Goal: Information Seeking & Learning: Understand process/instructions

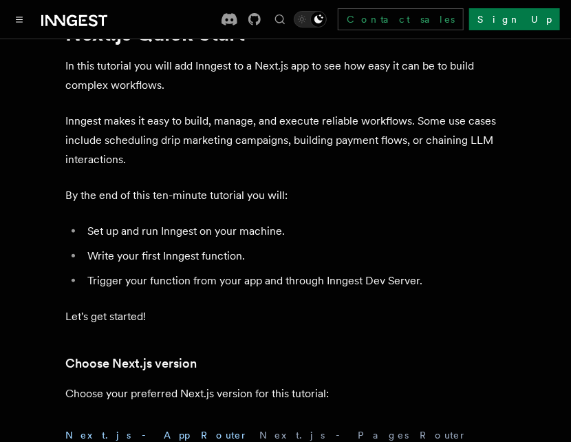
scroll to position [65, 0]
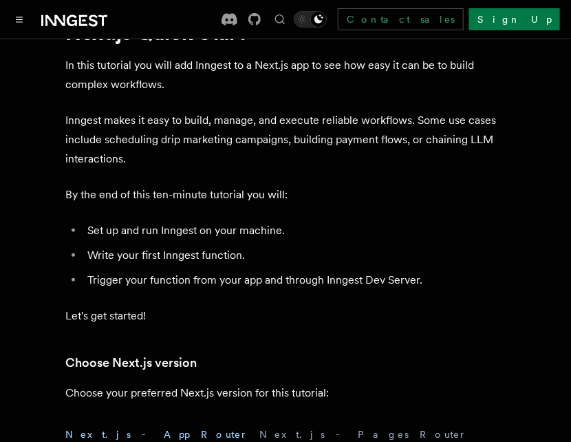
click at [436, 237] on li "Set up and run Inngest on your machine." at bounding box center [294, 230] width 423 height 19
drag, startPoint x: 419, startPoint y: 277, endPoint x: 286, endPoint y: 281, distance: 133.6
click at [286, 281] on li "Trigger your function from your app and through Inngest Dev Server." at bounding box center [294, 279] width 423 height 19
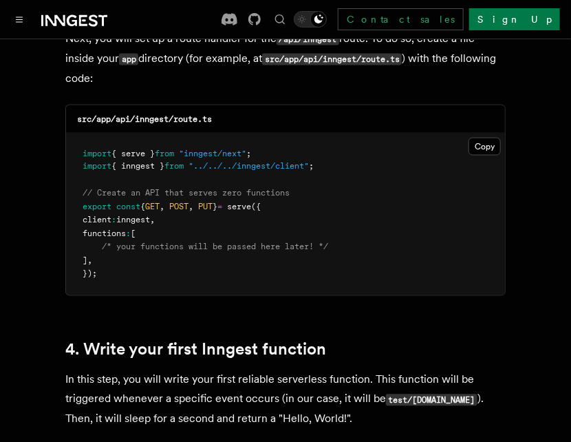
scroll to position [1976, 0]
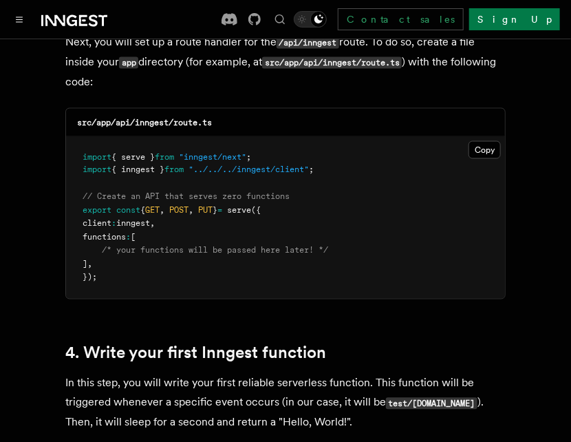
click at [229, 41] on p "Next, you will set up a route handler for the /api/inngest route. To do so, cre…" at bounding box center [285, 61] width 440 height 59
drag, startPoint x: 289, startPoint y: 174, endPoint x: 257, endPoint y: 174, distance: 32.3
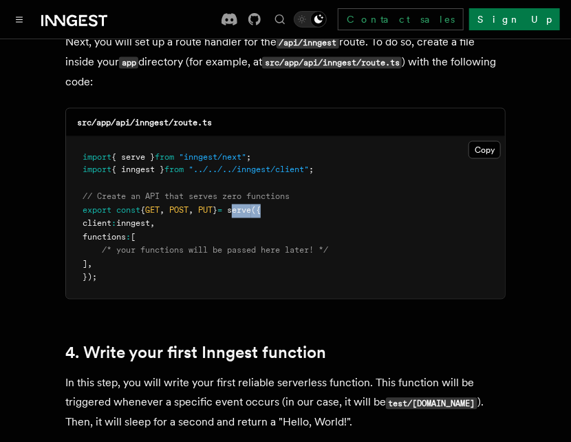
click at [257, 174] on pre "import { serve } from "inngest/next" ; import { inngest } from "../../../innges…" at bounding box center [285, 218] width 439 height 162
click at [251, 206] on span "serve" at bounding box center [239, 211] width 24 height 10
click at [259, 189] on pre "import { serve } from "inngest/next" ; import { inngest } from "../../../innges…" at bounding box center [285, 218] width 439 height 162
